Goal: Check status: Check status

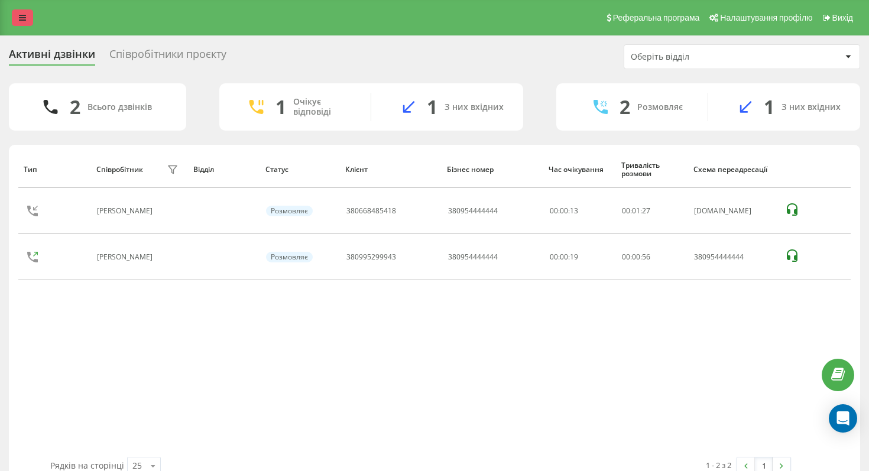
click at [24, 22] on link at bounding box center [22, 17] width 21 height 17
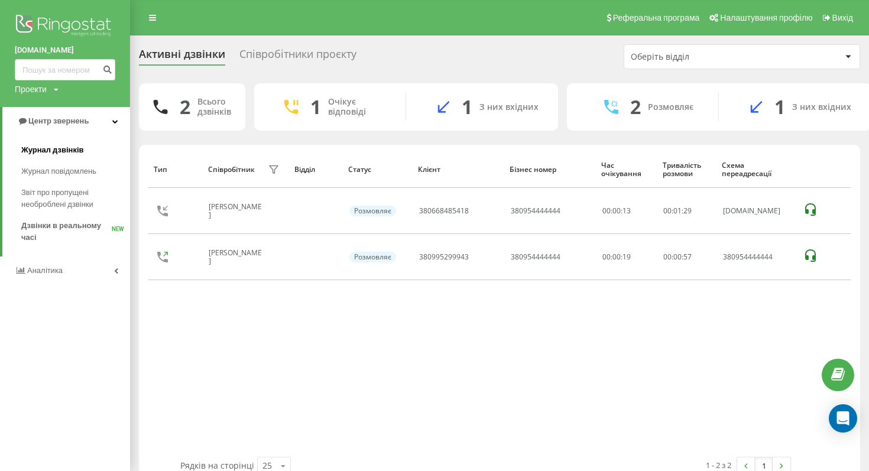
click at [60, 151] on span "Журнал дзвінків" at bounding box center [52, 150] width 63 height 12
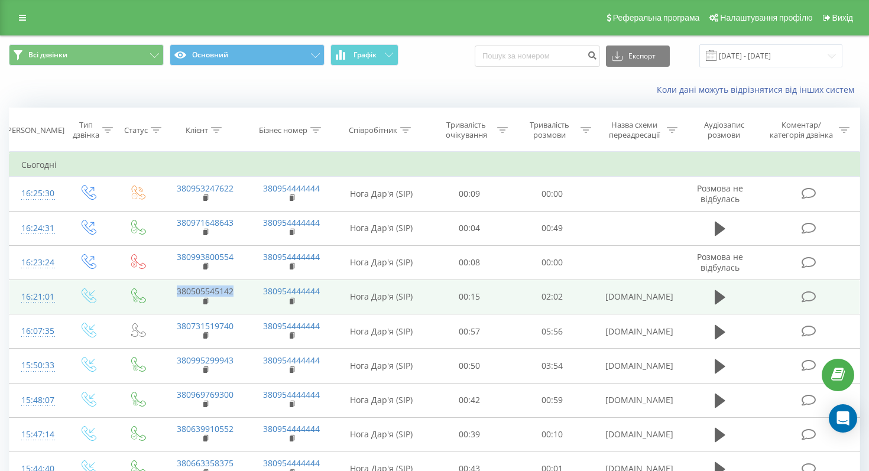
copy link "380505545142"
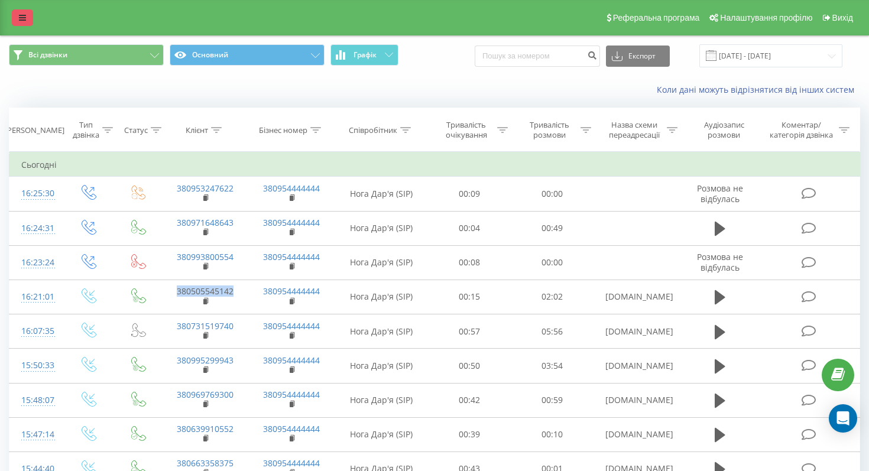
click at [26, 12] on link at bounding box center [22, 17] width 21 height 17
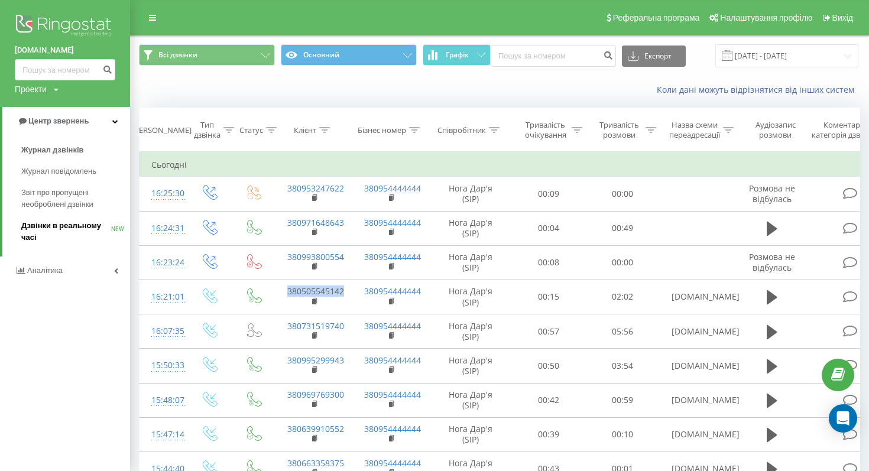
click at [51, 237] on span "Дзвінки в реальному часі" at bounding box center [66, 232] width 90 height 24
